Goal: Book appointment/travel/reservation

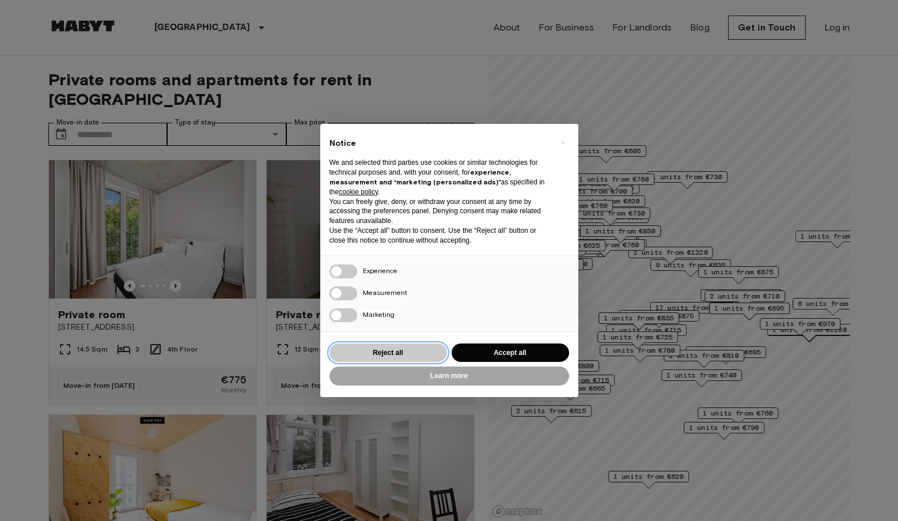
click at [411, 350] on button "Reject all" at bounding box center [387, 352] width 117 height 19
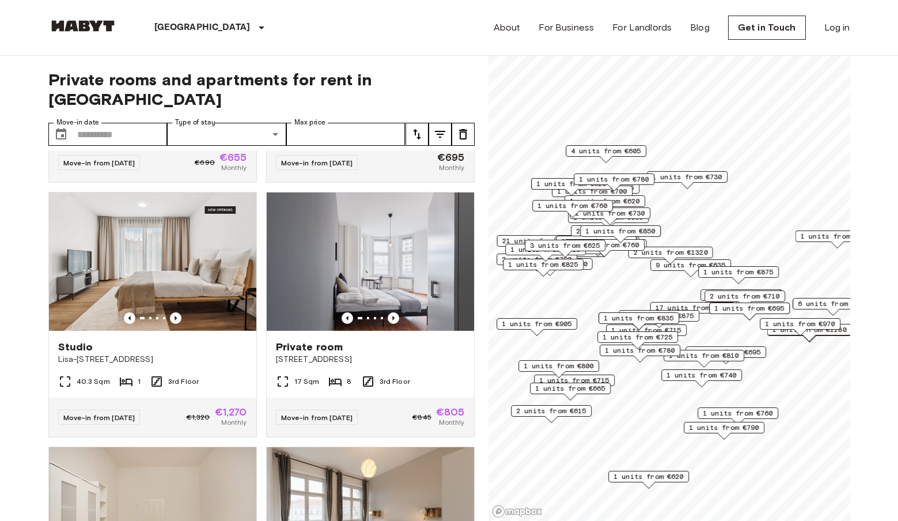
scroll to position [476, 0]
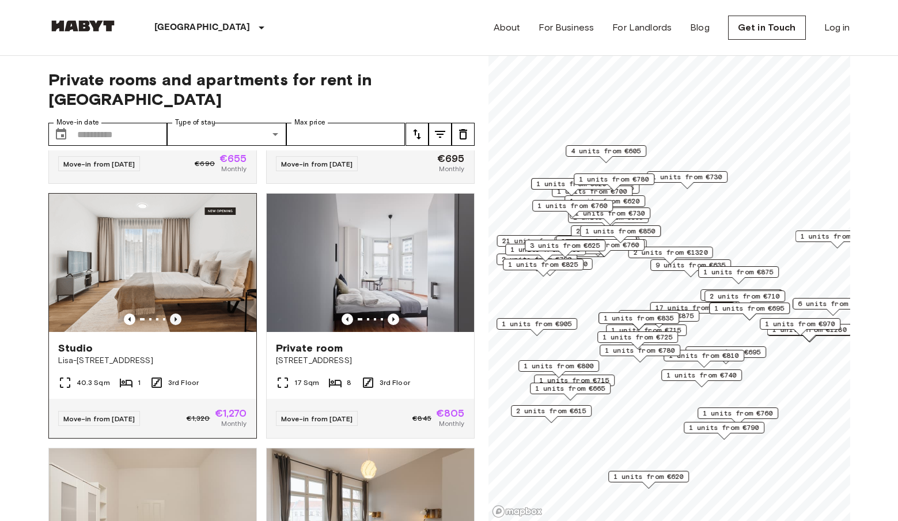
click at [179, 313] on icon "Previous image" at bounding box center [176, 319] width 12 height 12
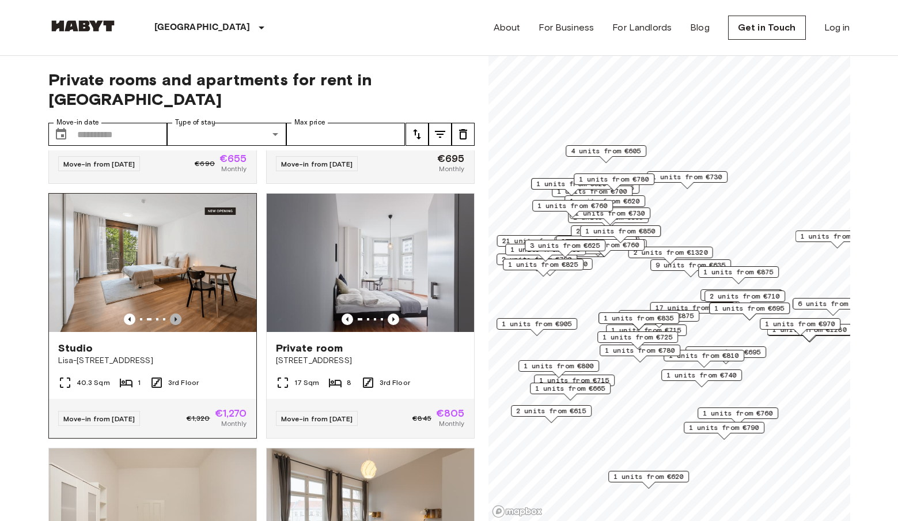
click at [179, 313] on icon "Previous image" at bounding box center [176, 319] width 12 height 12
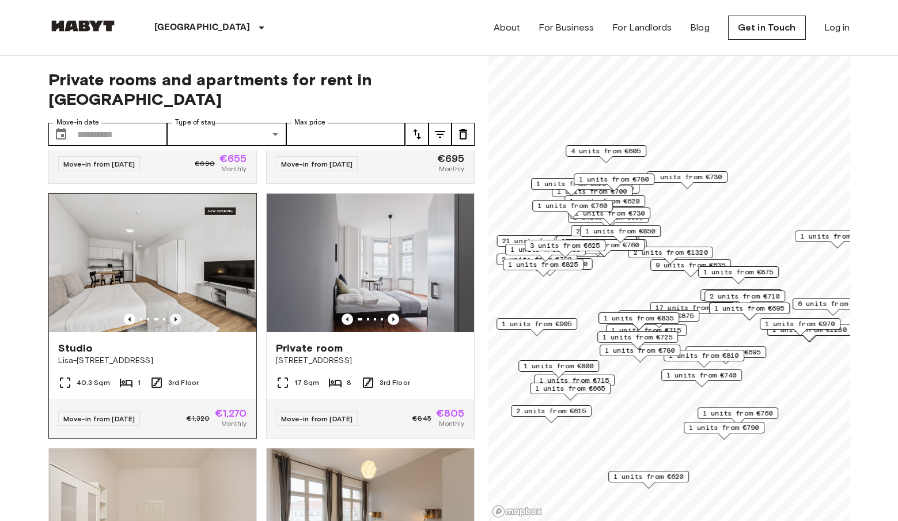
click at [179, 313] on icon "Previous image" at bounding box center [176, 319] width 12 height 12
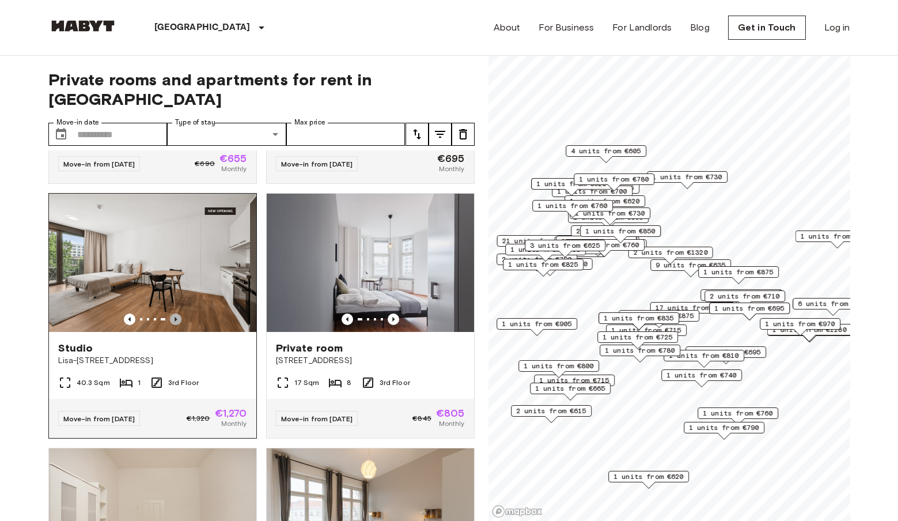
click at [179, 313] on icon "Previous image" at bounding box center [176, 319] width 12 height 12
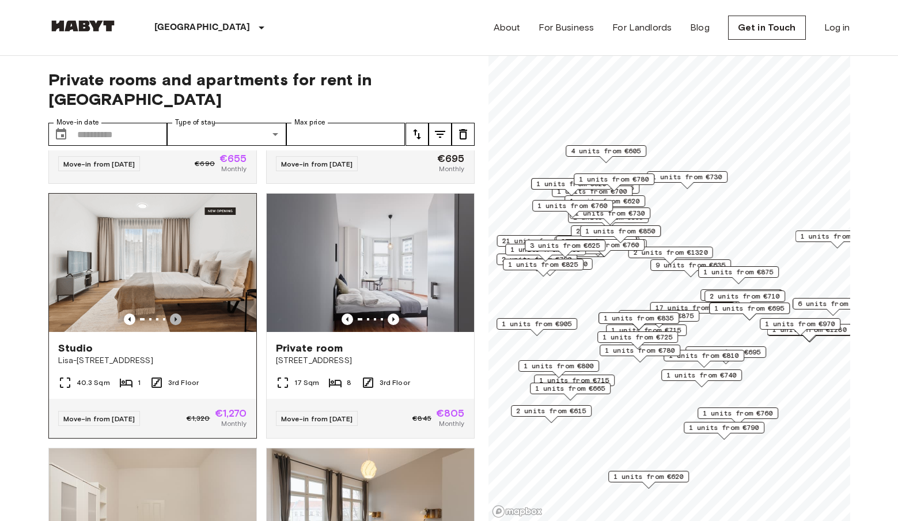
click at [173, 313] on icon "Previous image" at bounding box center [176, 319] width 12 height 12
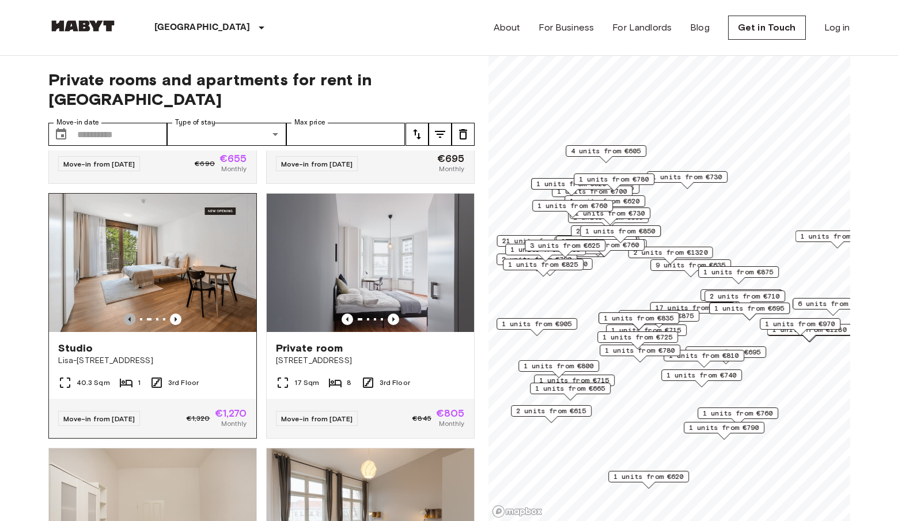
click at [130, 317] on icon "Previous image" at bounding box center [129, 319] width 2 height 5
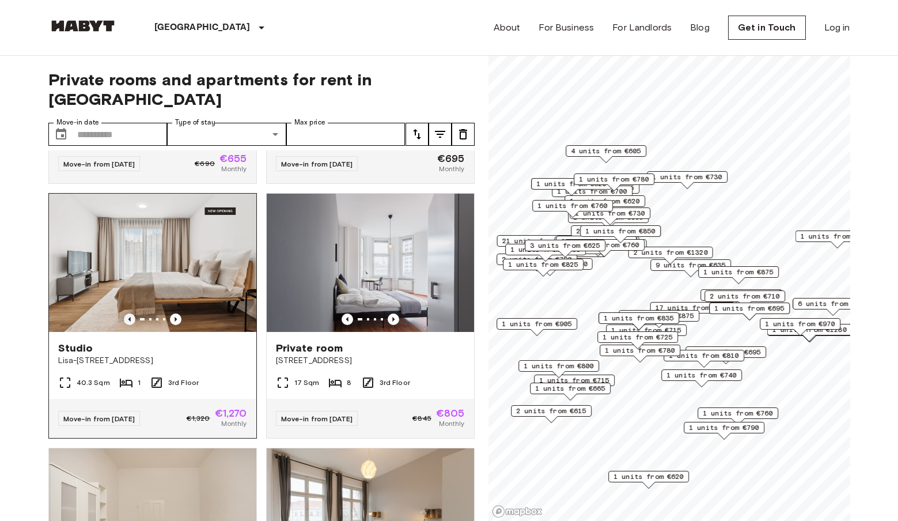
click at [130, 317] on icon "Previous image" at bounding box center [129, 319] width 2 height 5
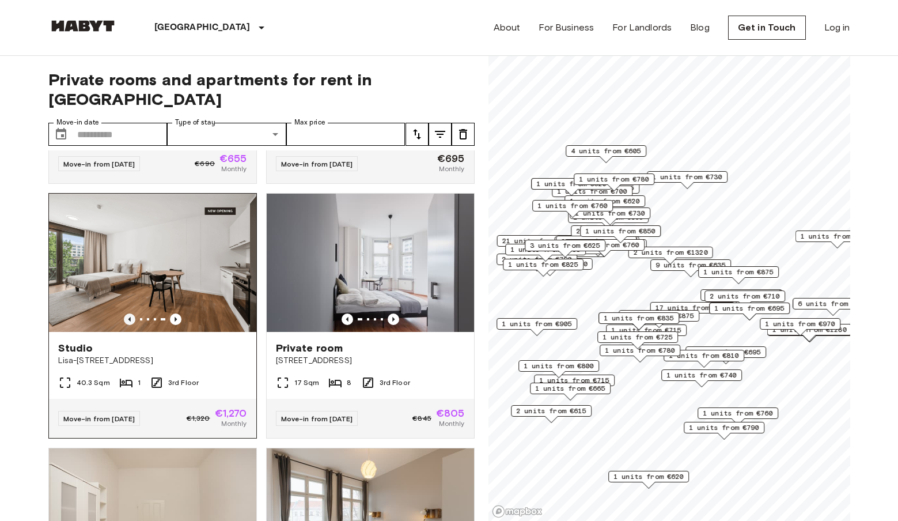
click at [128, 313] on icon "Previous image" at bounding box center [130, 319] width 12 height 12
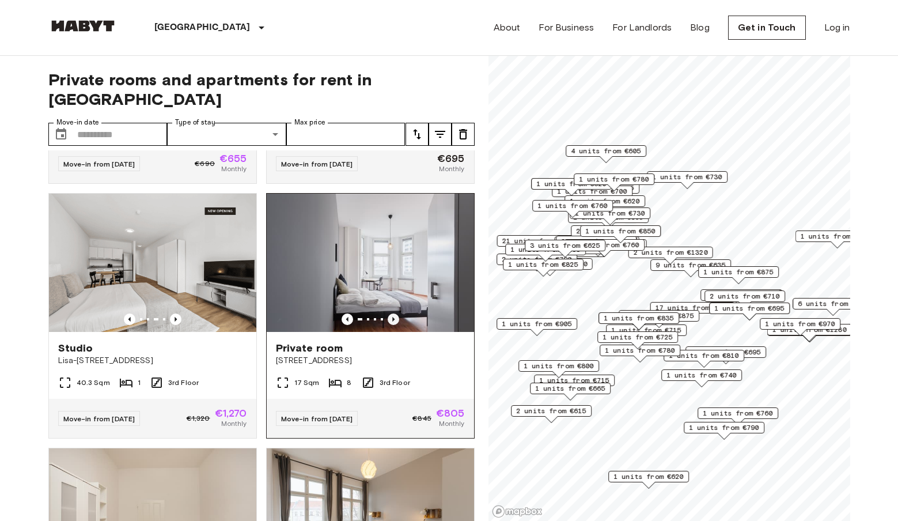
click at [395, 313] on icon "Previous image" at bounding box center [394, 319] width 12 height 12
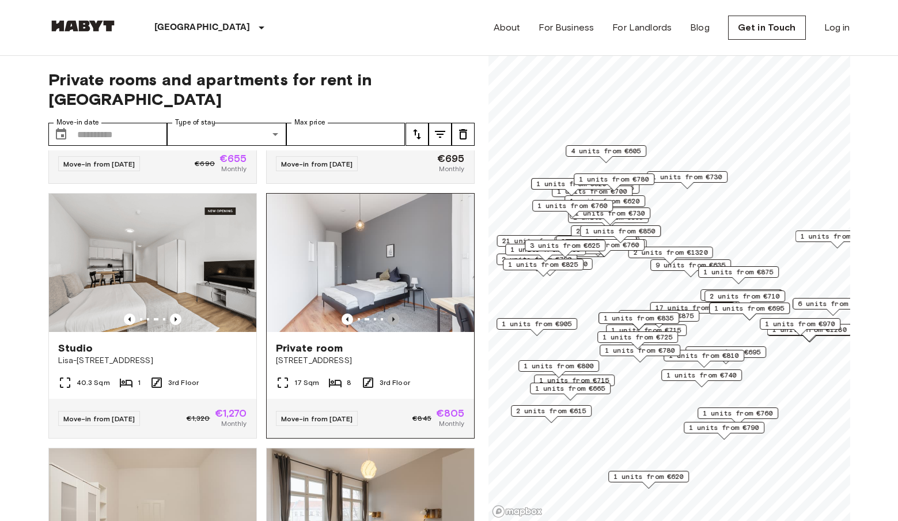
click at [395, 313] on icon "Previous image" at bounding box center [394, 319] width 12 height 12
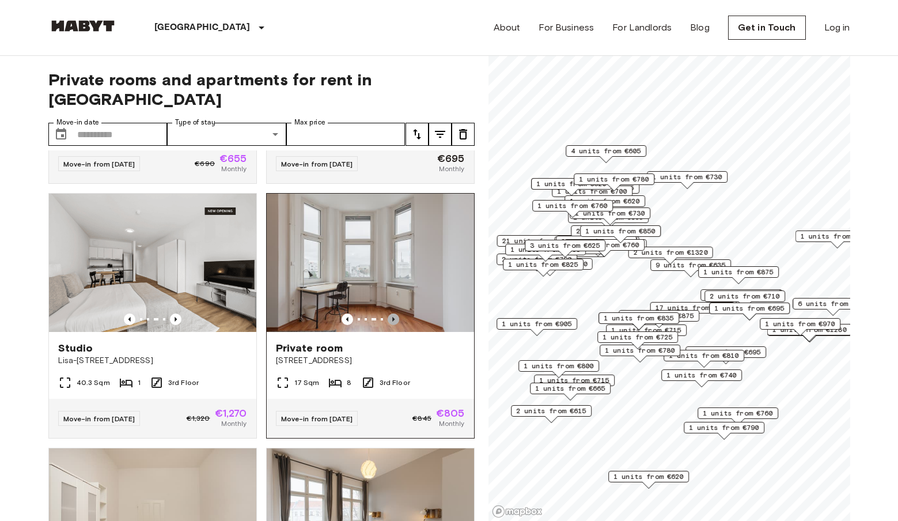
click at [395, 313] on icon "Previous image" at bounding box center [394, 319] width 12 height 12
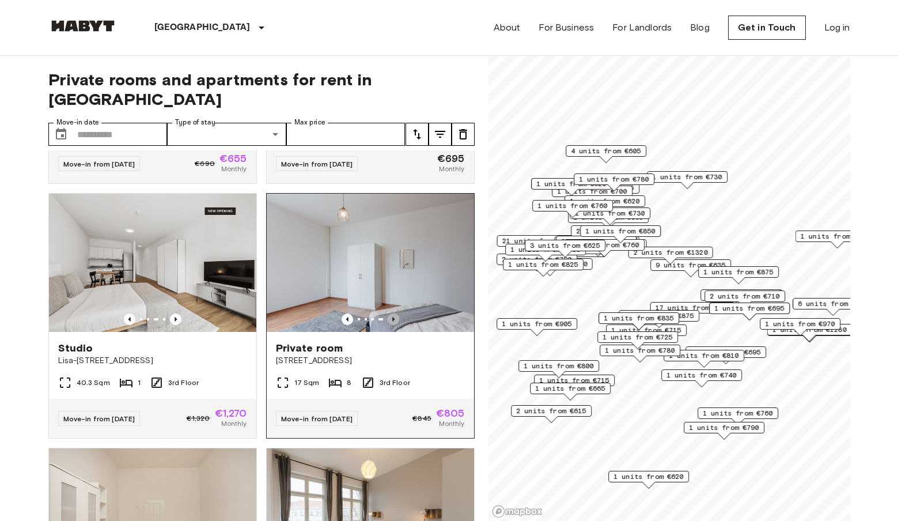
click at [395, 313] on icon "Previous image" at bounding box center [394, 319] width 12 height 12
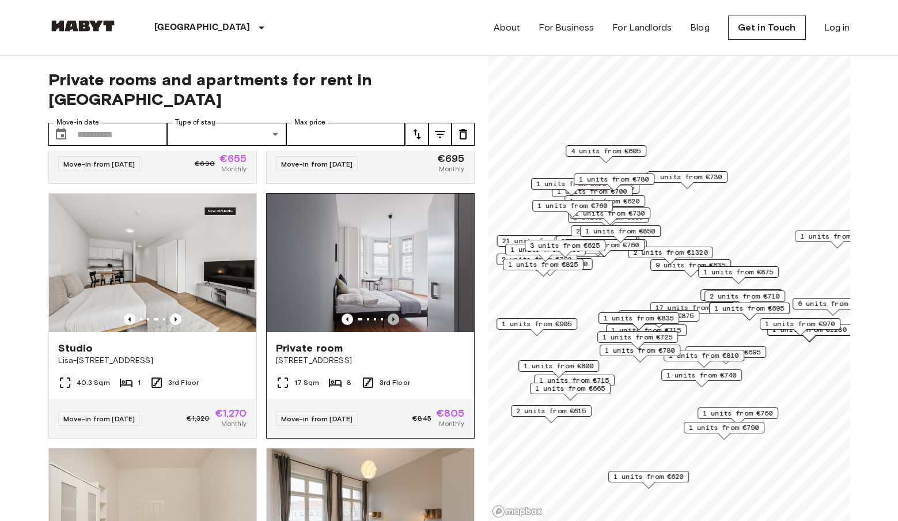
click at [395, 313] on icon "Previous image" at bounding box center [394, 319] width 12 height 12
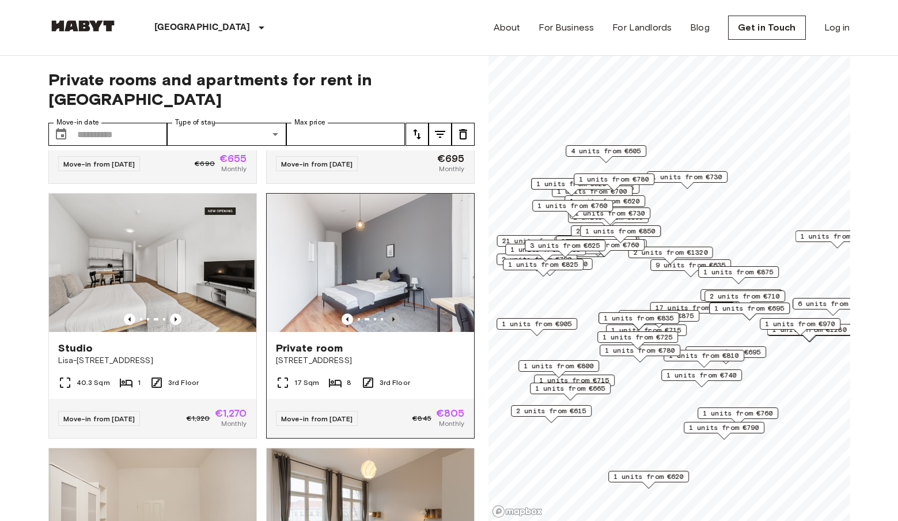
click at [395, 313] on icon "Previous image" at bounding box center [394, 319] width 12 height 12
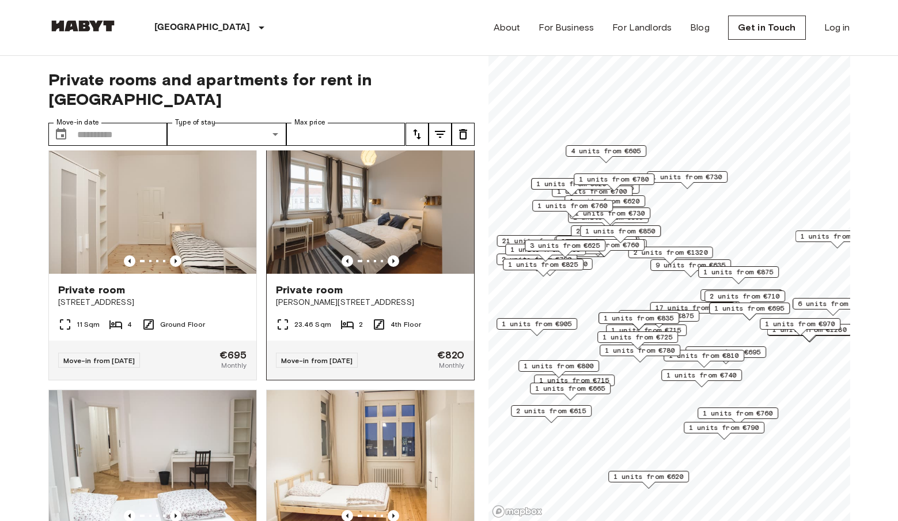
scroll to position [794, 0]
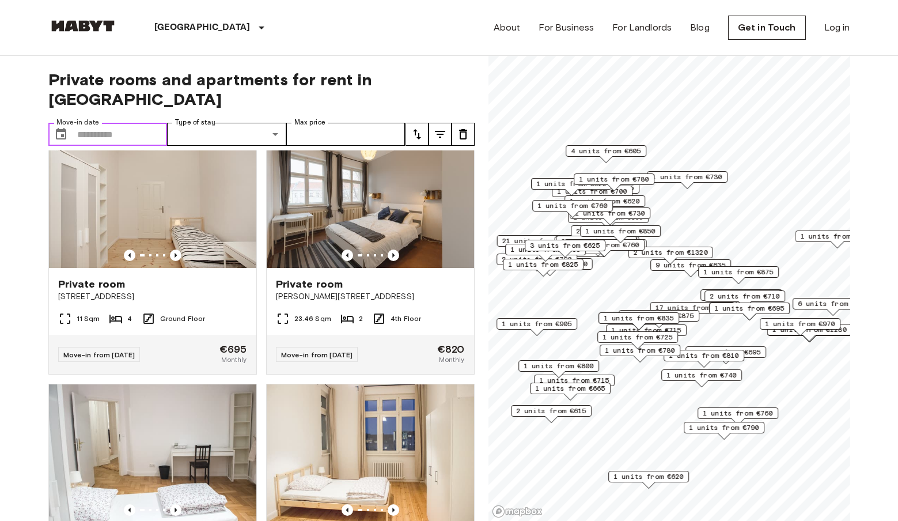
click at [139, 123] on input "Move-in date" at bounding box center [122, 134] width 90 height 23
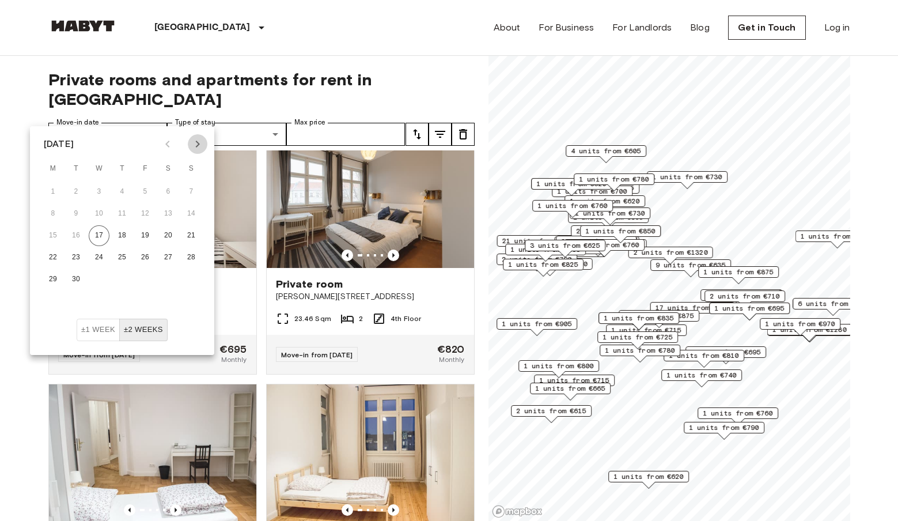
click at [198, 143] on icon "Next month" at bounding box center [198, 144] width 4 height 7
click at [166, 140] on icon "Previous month" at bounding box center [168, 144] width 14 height 14
click at [165, 187] on button "1" at bounding box center [168, 191] width 21 height 21
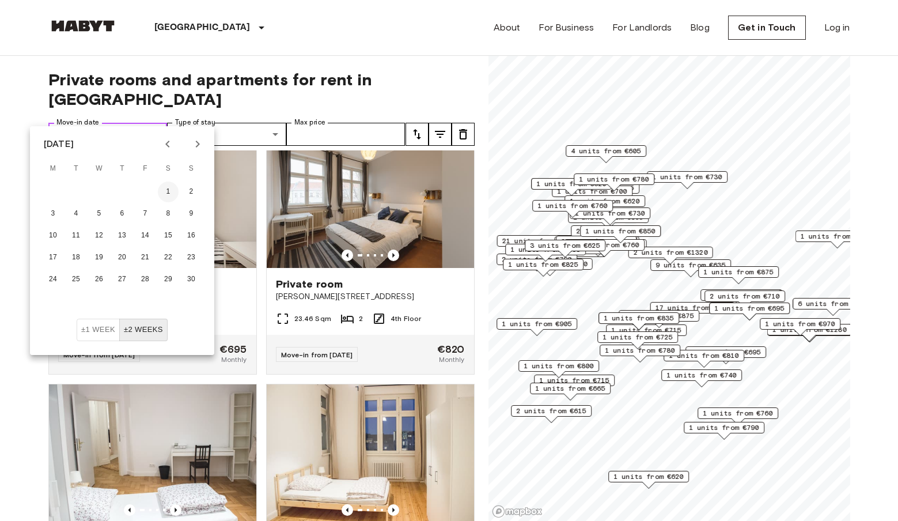
type input "**********"
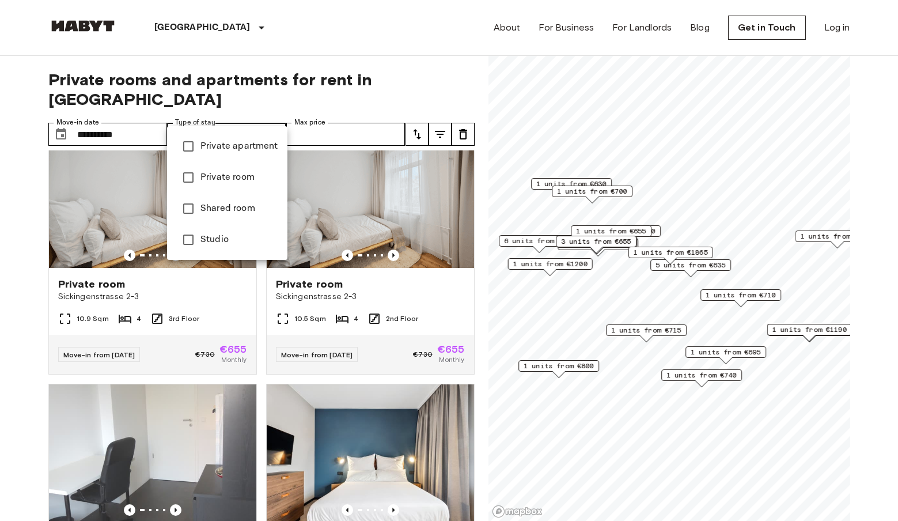
type input "**********"
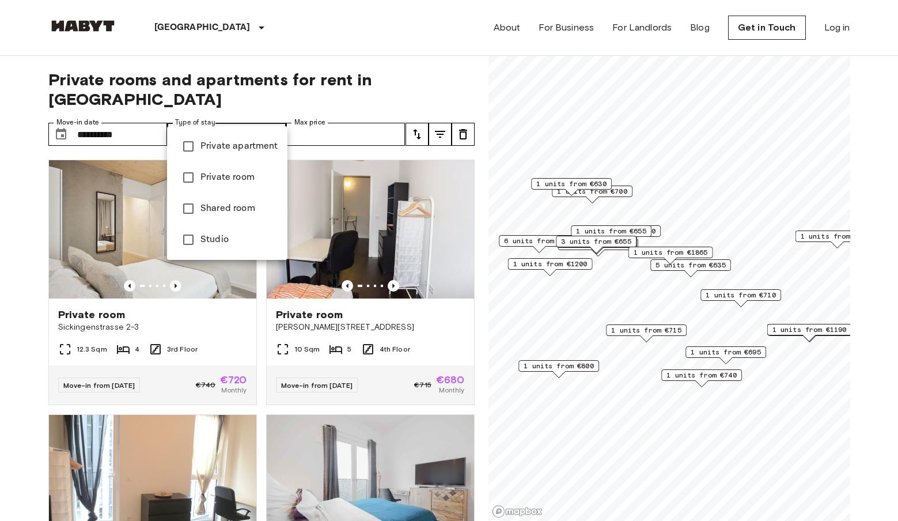
click at [130, 123] on div at bounding box center [449, 260] width 898 height 521
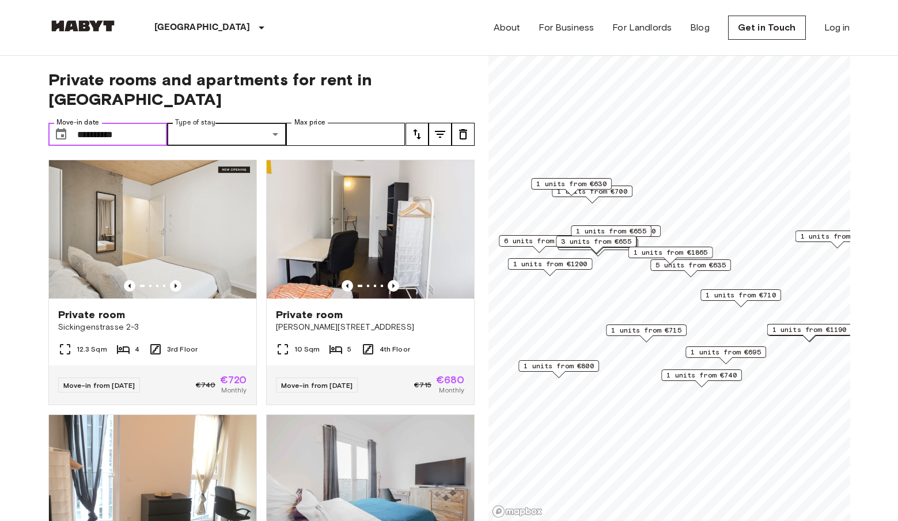
click at [123, 123] on input "**********" at bounding box center [122, 134] width 90 height 23
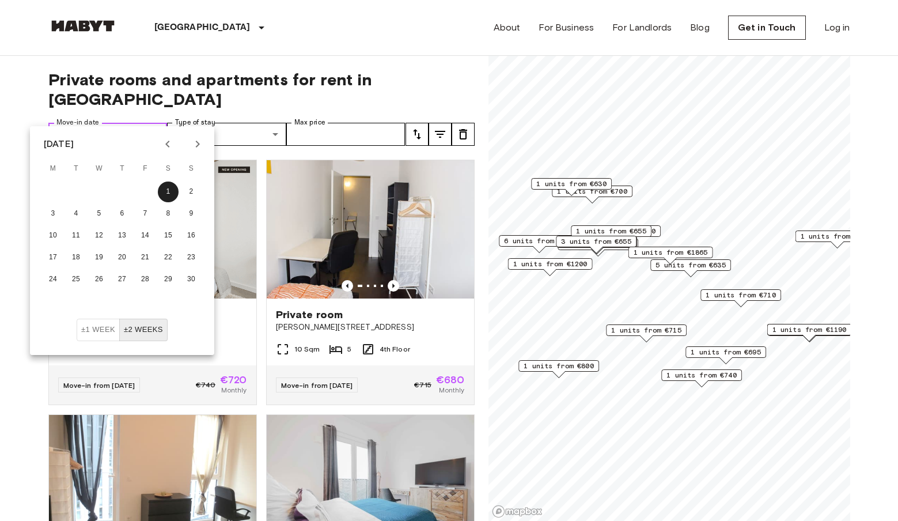
drag, startPoint x: 123, startPoint y: 116, endPoint x: 51, endPoint y: 117, distance: 72.0
click at [51, 123] on div "**********" at bounding box center [107, 134] width 119 height 23
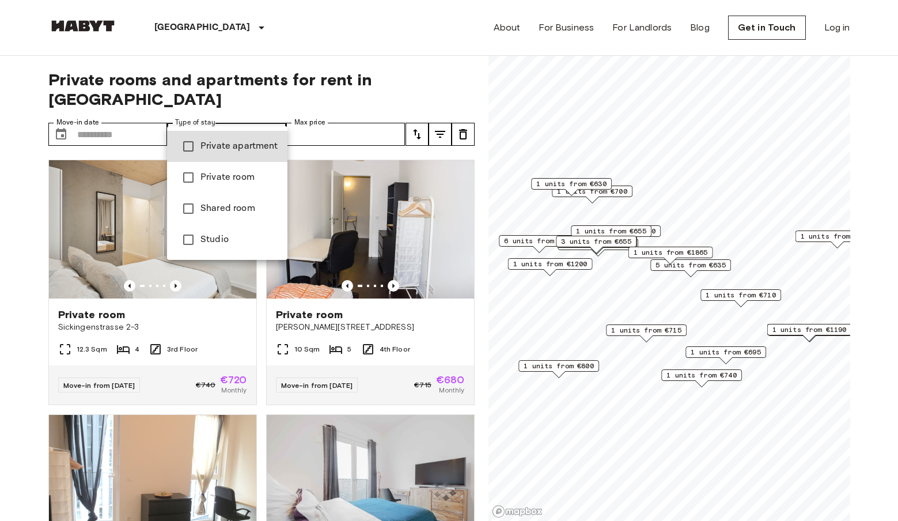
type input "**********"
type input "******"
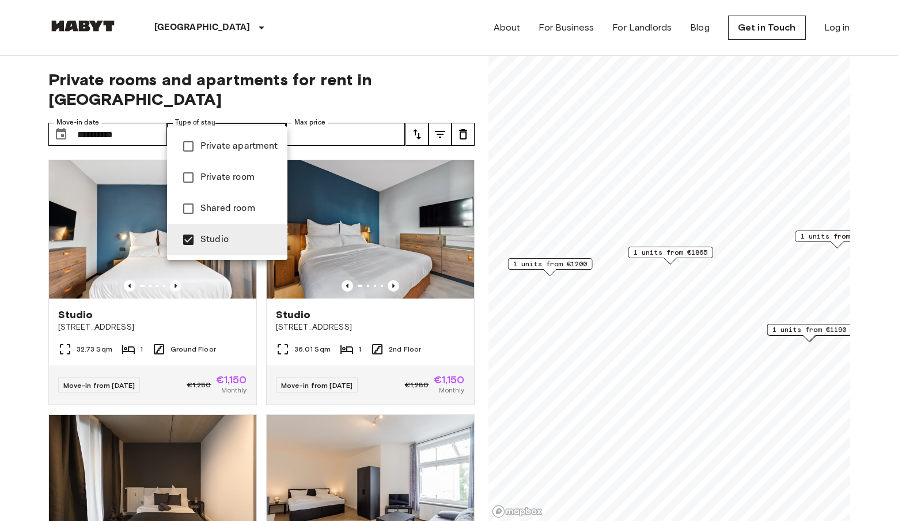
click at [340, 123] on div at bounding box center [449, 260] width 898 height 521
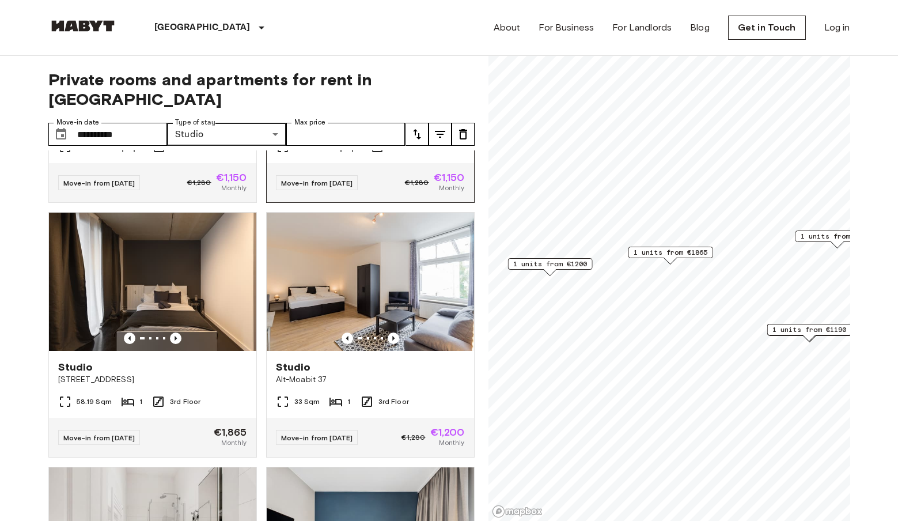
scroll to position [203, 0]
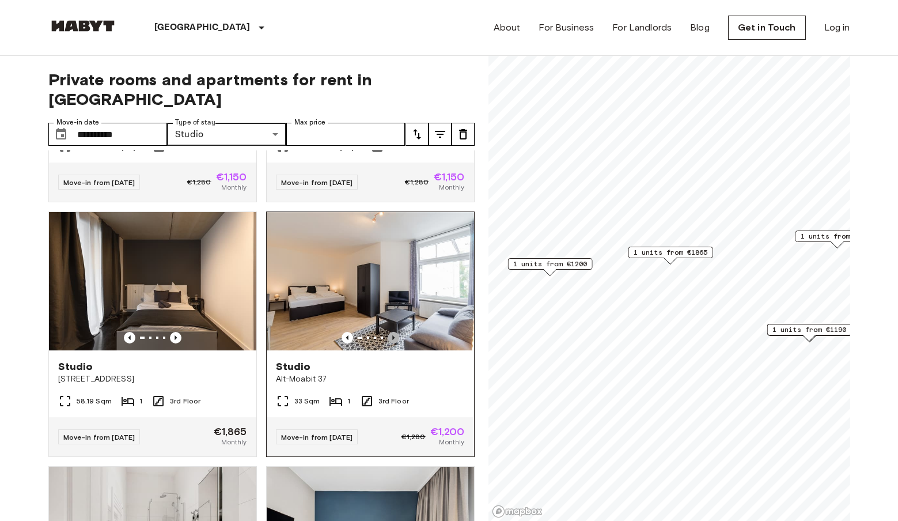
click at [391, 332] on icon "Previous image" at bounding box center [394, 338] width 12 height 12
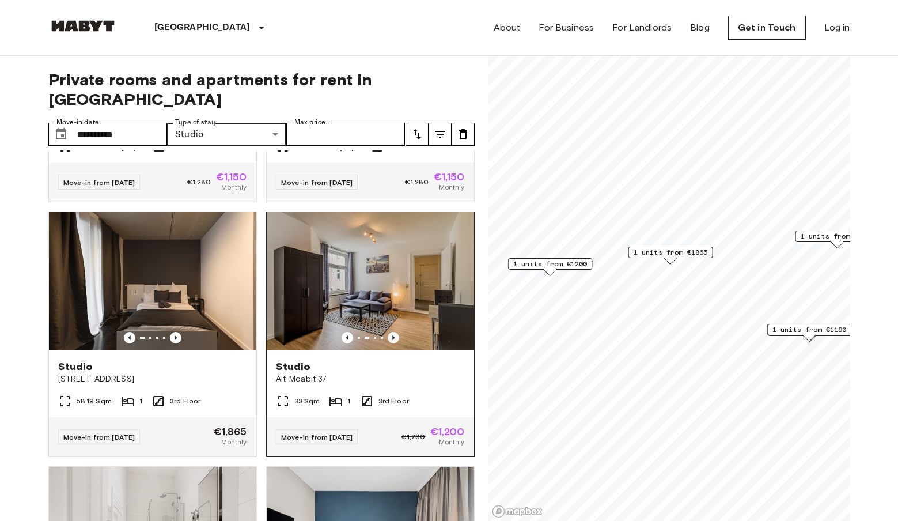
click at [391, 332] on icon "Previous image" at bounding box center [394, 338] width 12 height 12
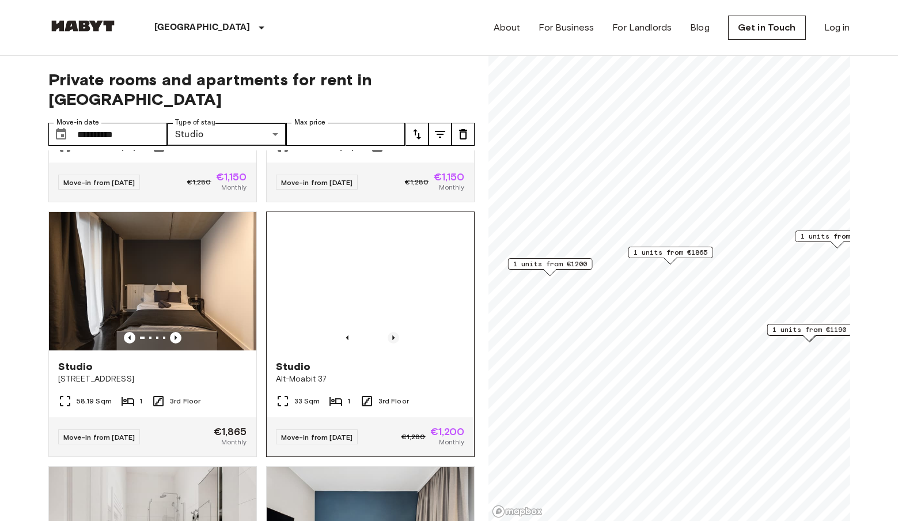
click at [391, 332] on icon "Previous image" at bounding box center [394, 338] width 12 height 12
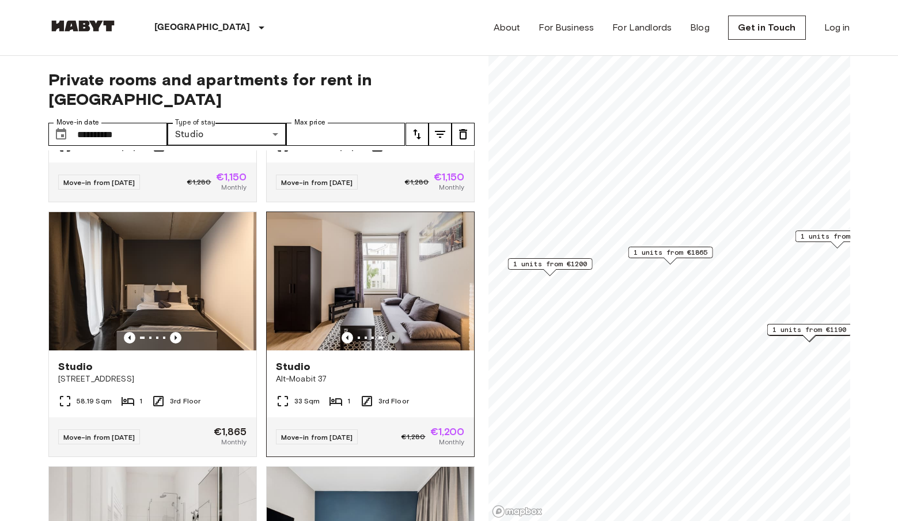
click at [391, 332] on icon "Previous image" at bounding box center [394, 338] width 12 height 12
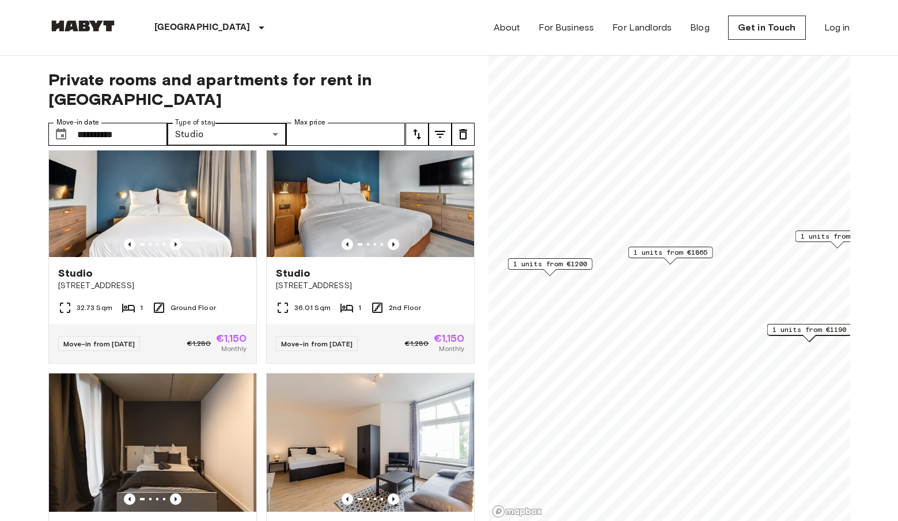
scroll to position [0, 0]
